Goal: Transaction & Acquisition: Purchase product/service

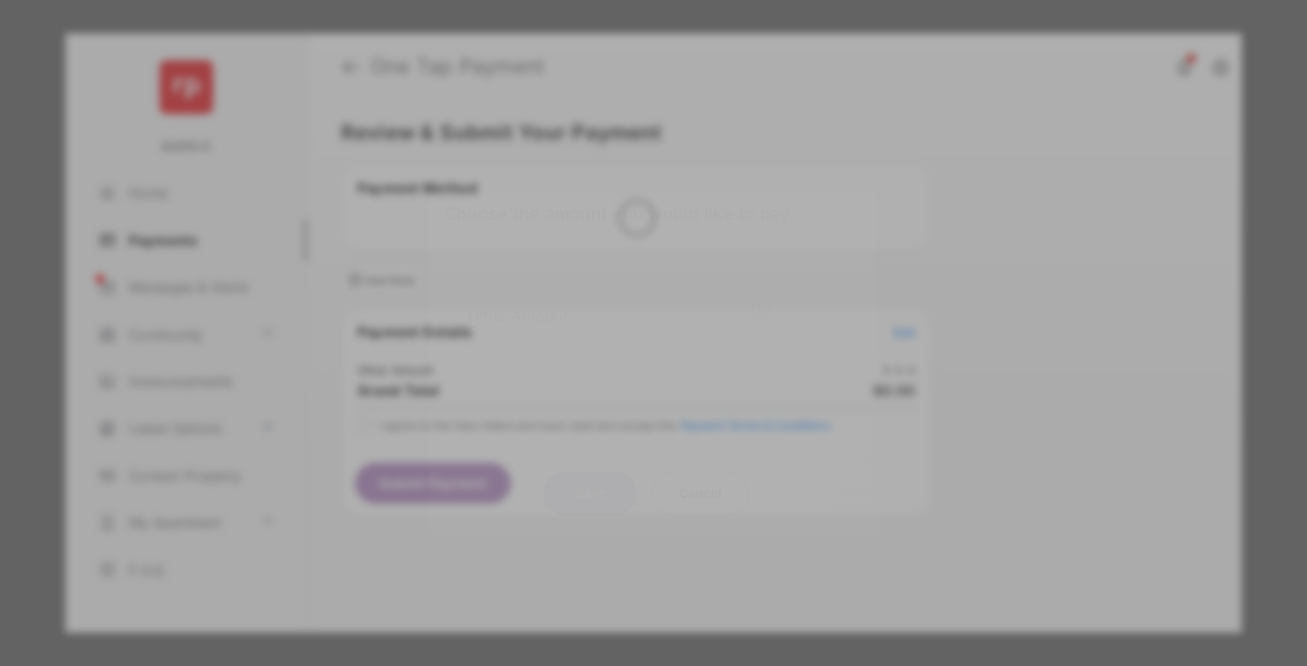
click at [619, 300] on div "Other Amount" at bounding box center [619, 316] width 303 height 32
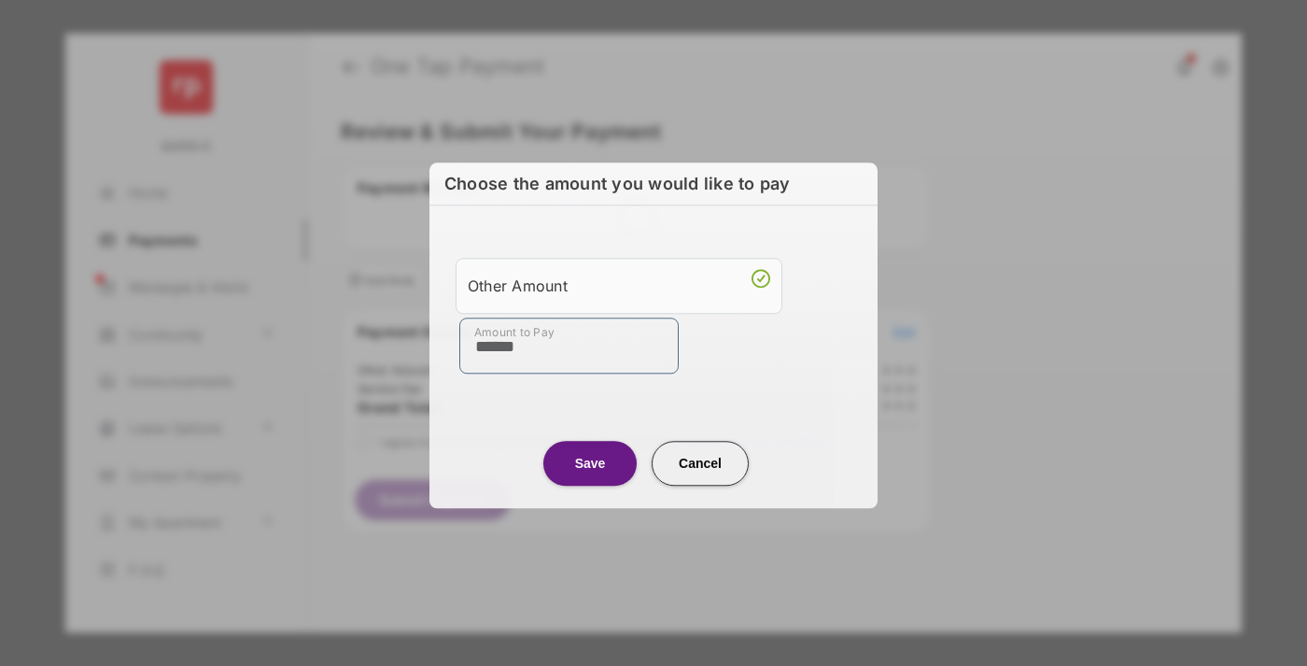
type input "******"
click at [590, 462] on button "Save" at bounding box center [589, 463] width 93 height 45
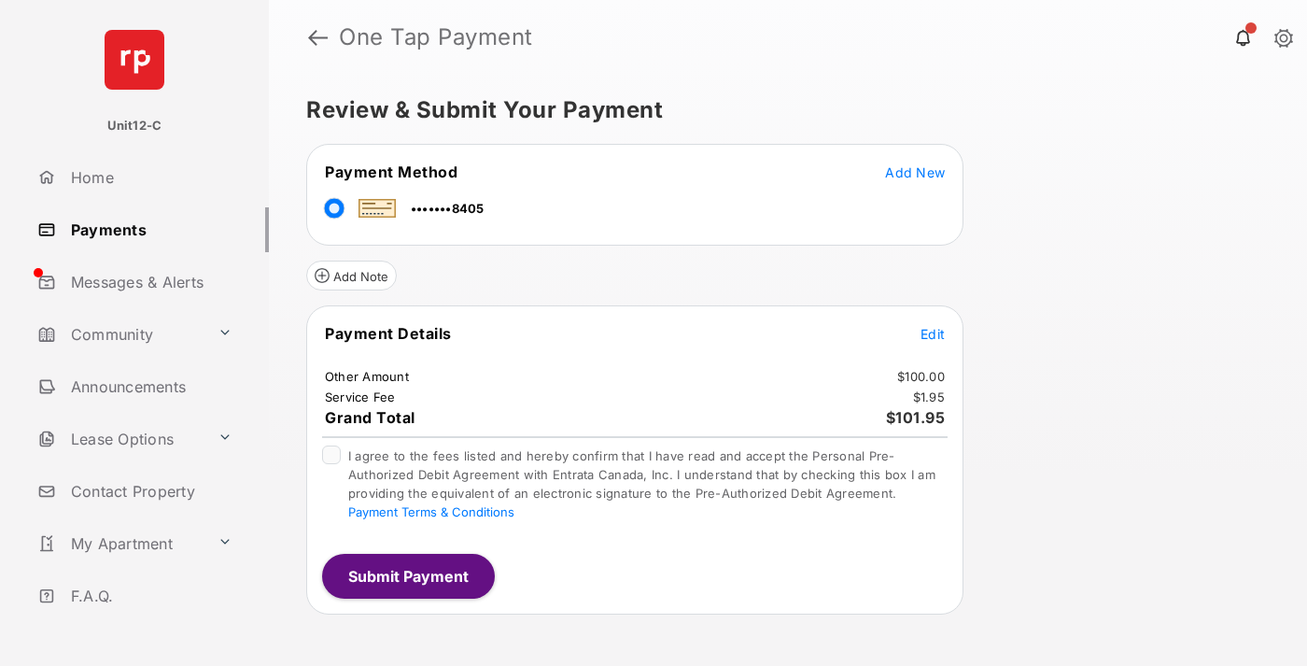
click at [933, 333] on span "Edit" at bounding box center [933, 334] width 24 height 16
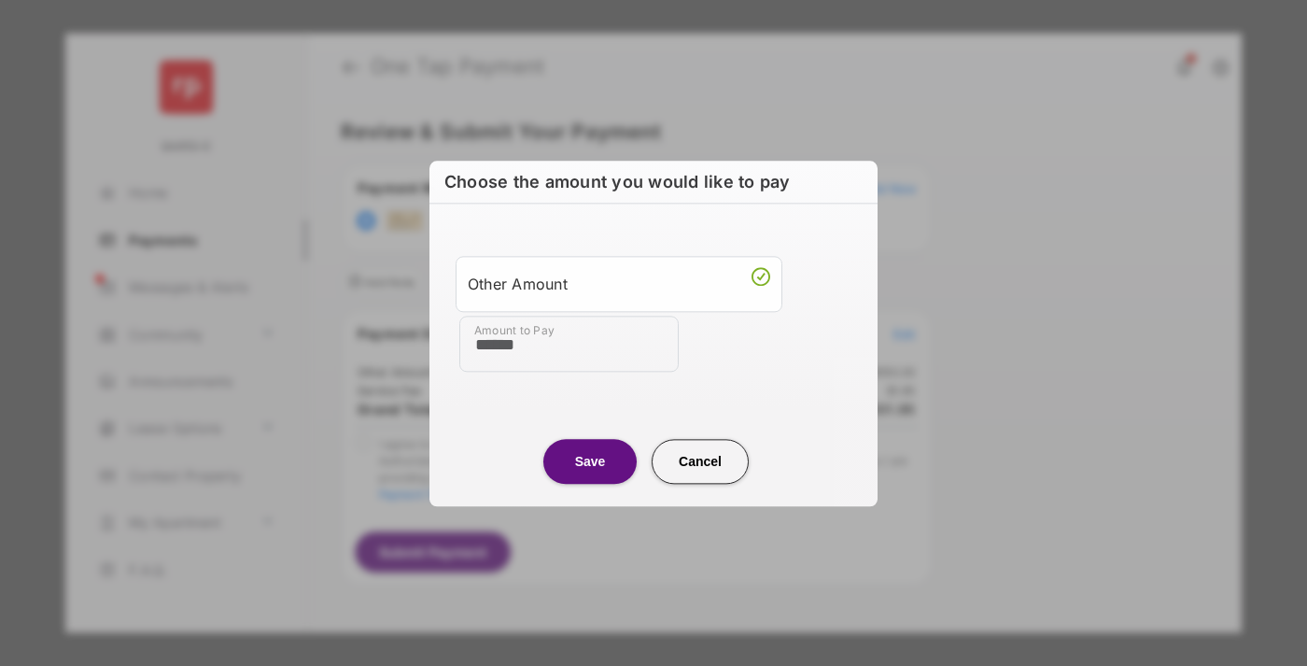
click at [590, 460] on button "Save" at bounding box center [589, 461] width 93 height 45
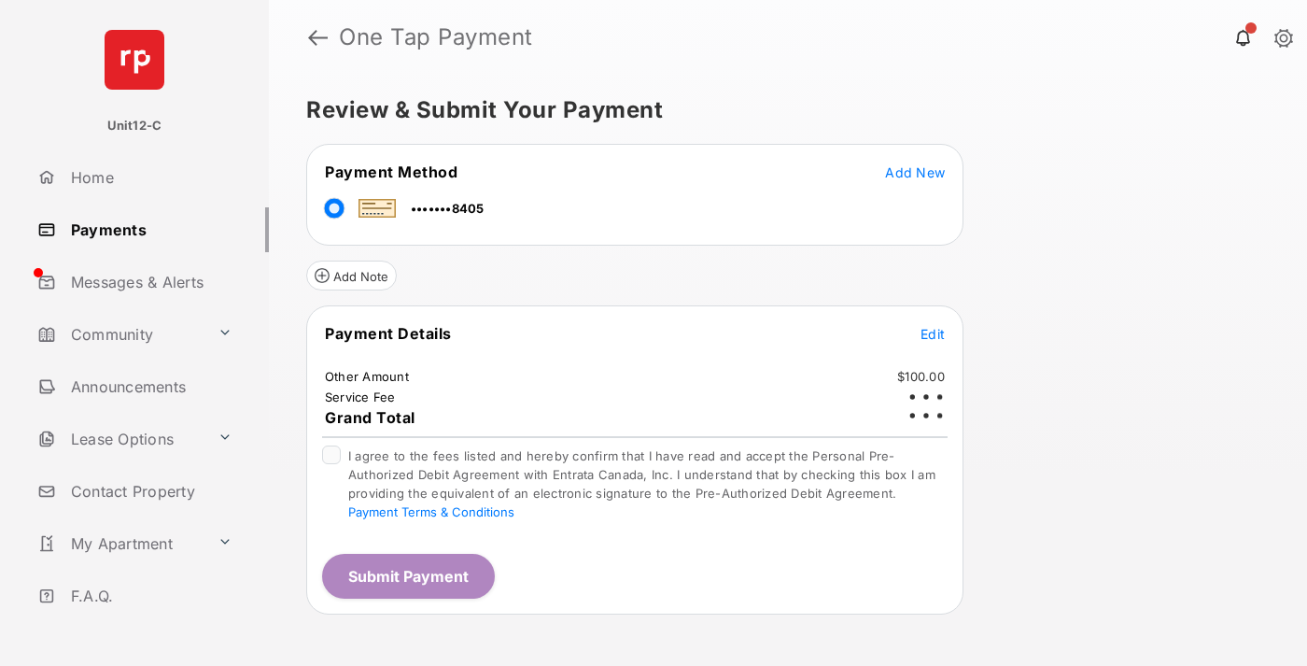
click at [407, 575] on button "Submit Payment" at bounding box center [408, 576] width 173 height 45
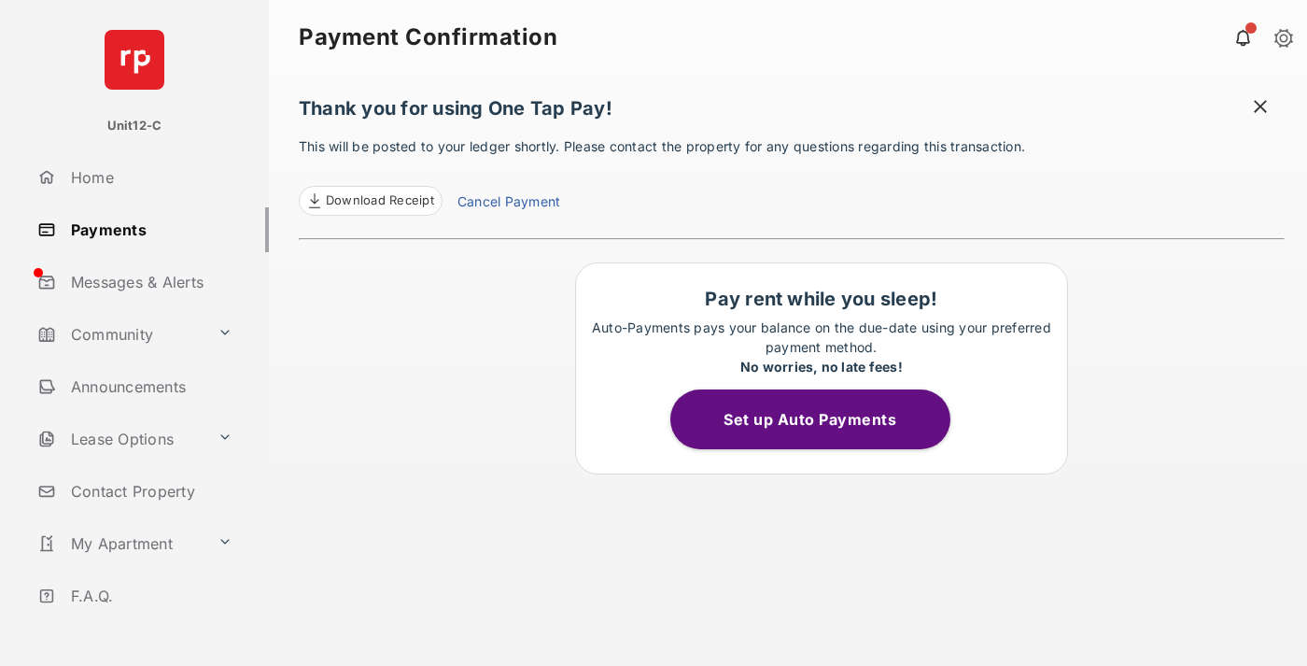
click at [1261, 108] on span at bounding box center [1260, 108] width 19 height 23
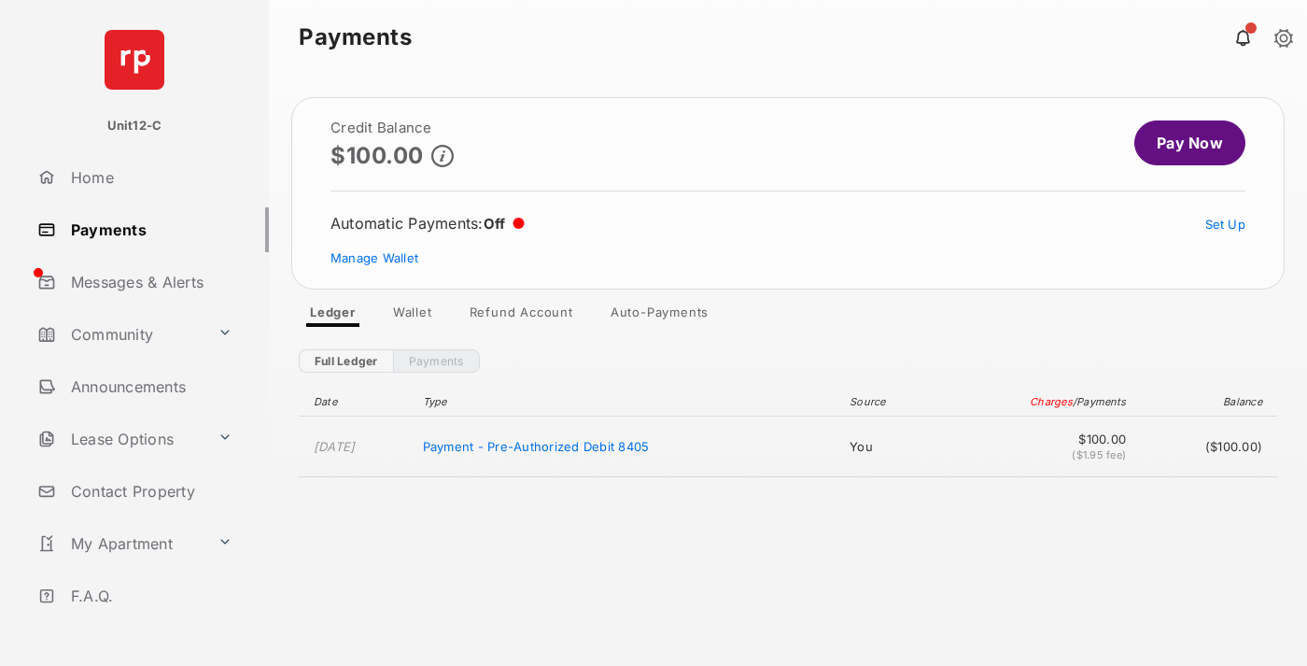
click at [374, 258] on link "Manage Wallet" at bounding box center [375, 257] width 88 height 15
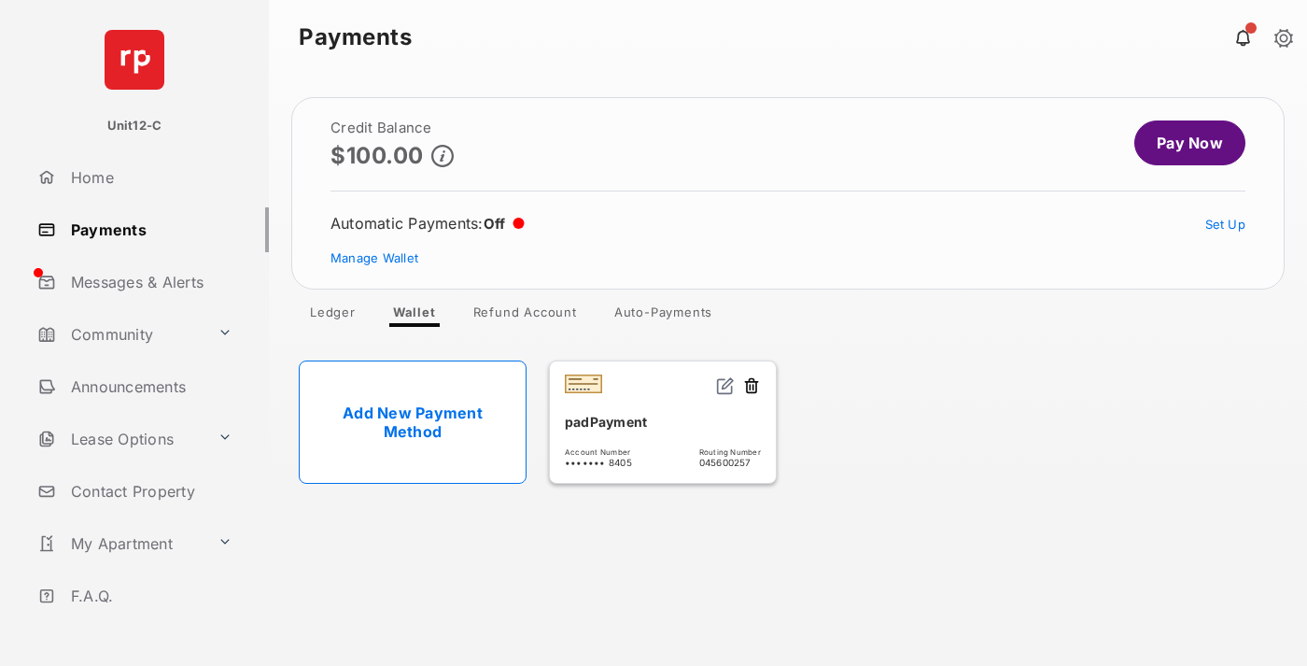
click at [752, 387] on button at bounding box center [751, 386] width 19 height 21
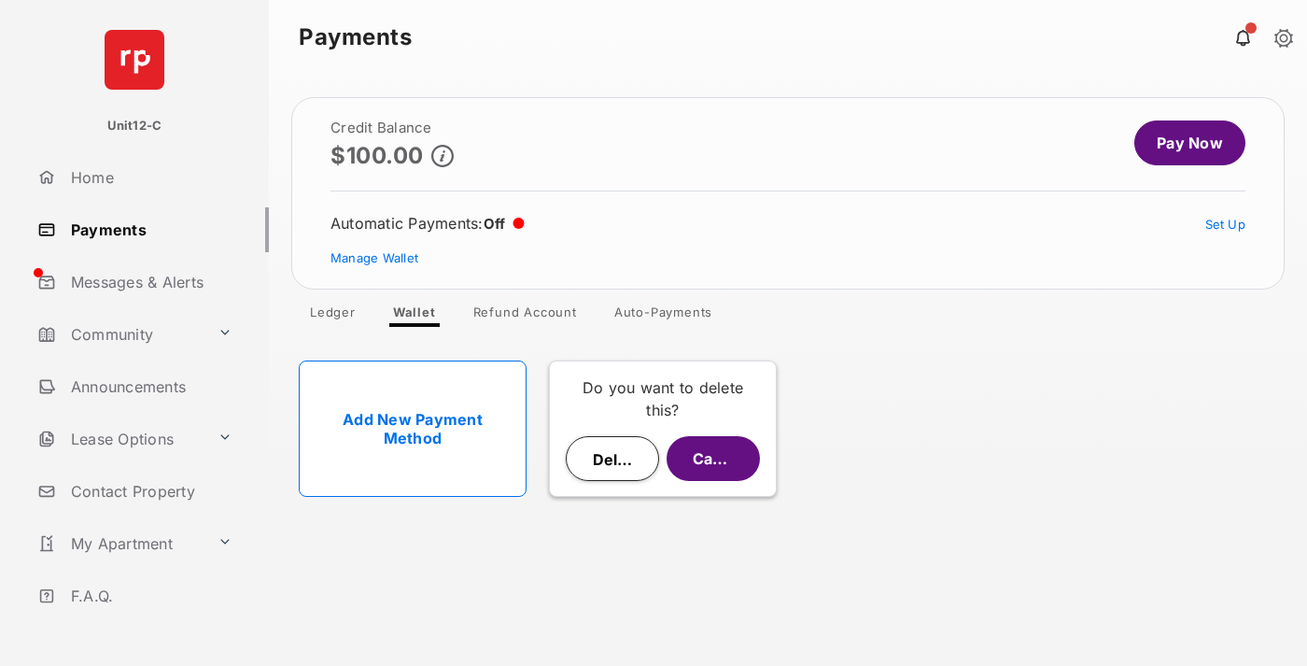
click at [613, 458] on button "Delete" at bounding box center [612, 458] width 93 height 45
